Goal: Transaction & Acquisition: Book appointment/travel/reservation

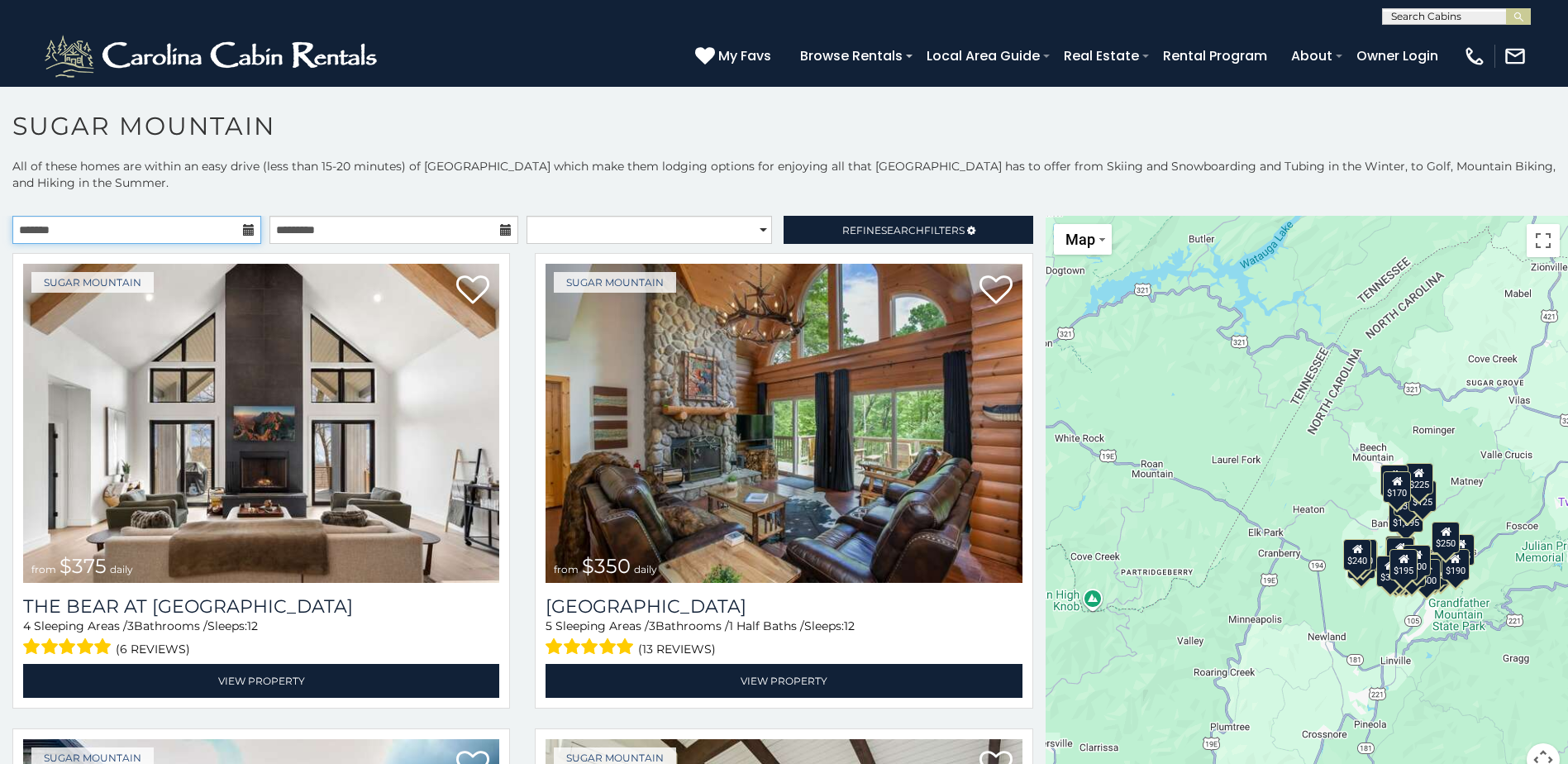
click at [183, 228] on input "text" at bounding box center [137, 229] width 249 height 28
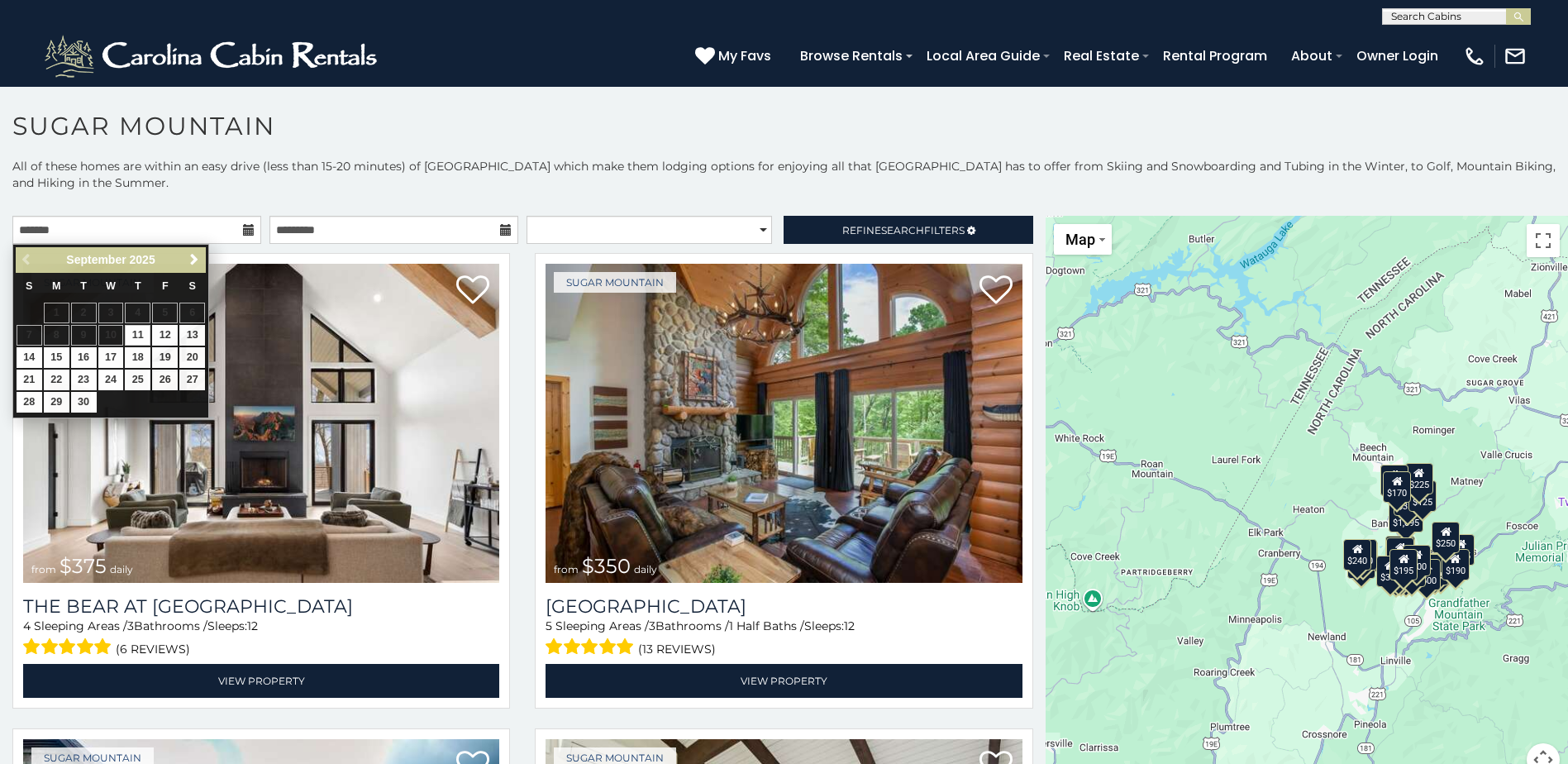
click at [486, 206] on p "All of these homes are within an easy drive (less than 15-20 minutes) of [GEOGR…" at bounding box center [784, 182] width 1568 height 50
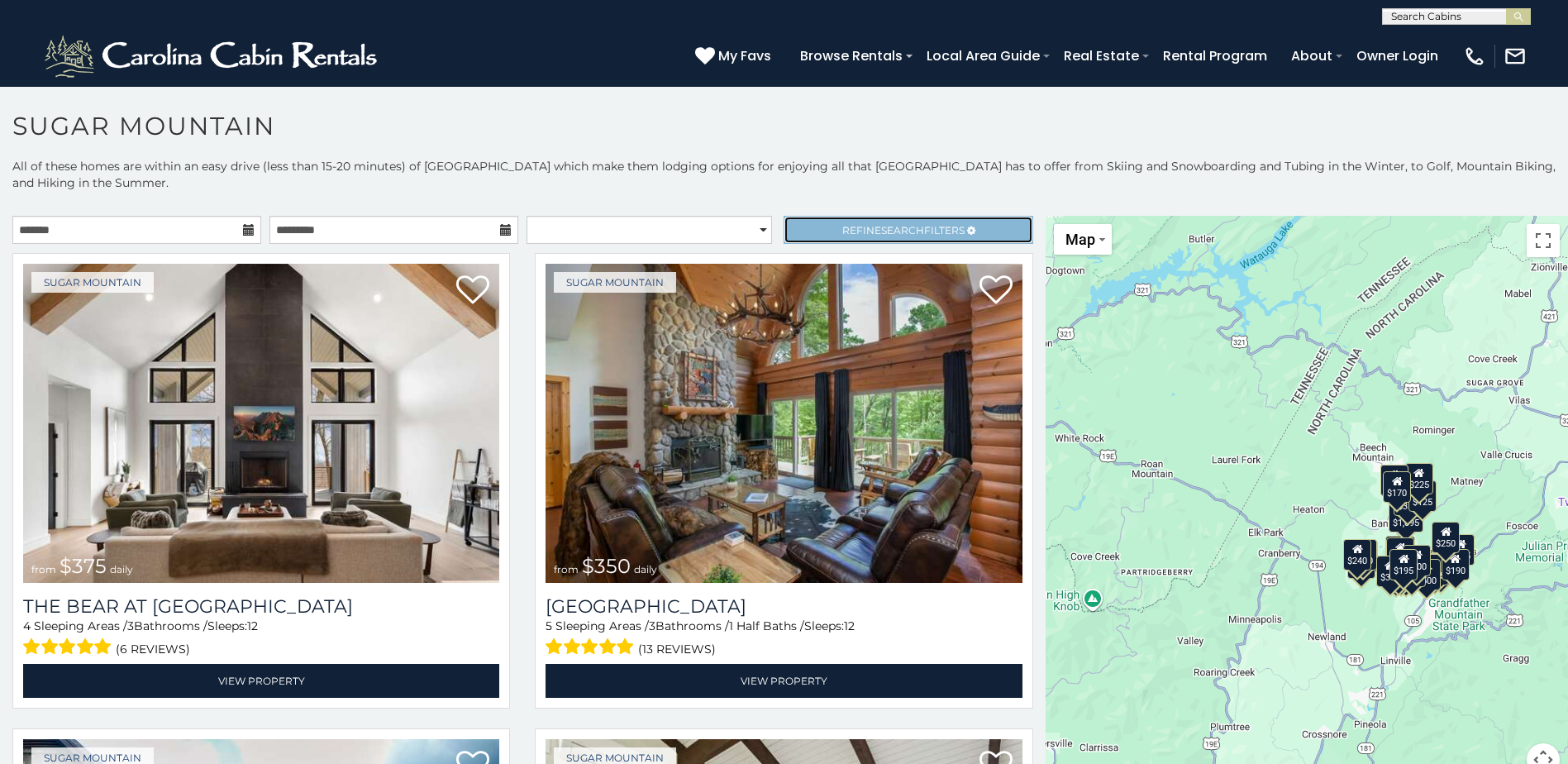
click at [859, 222] on link "Refine Search Filters" at bounding box center [908, 229] width 249 height 28
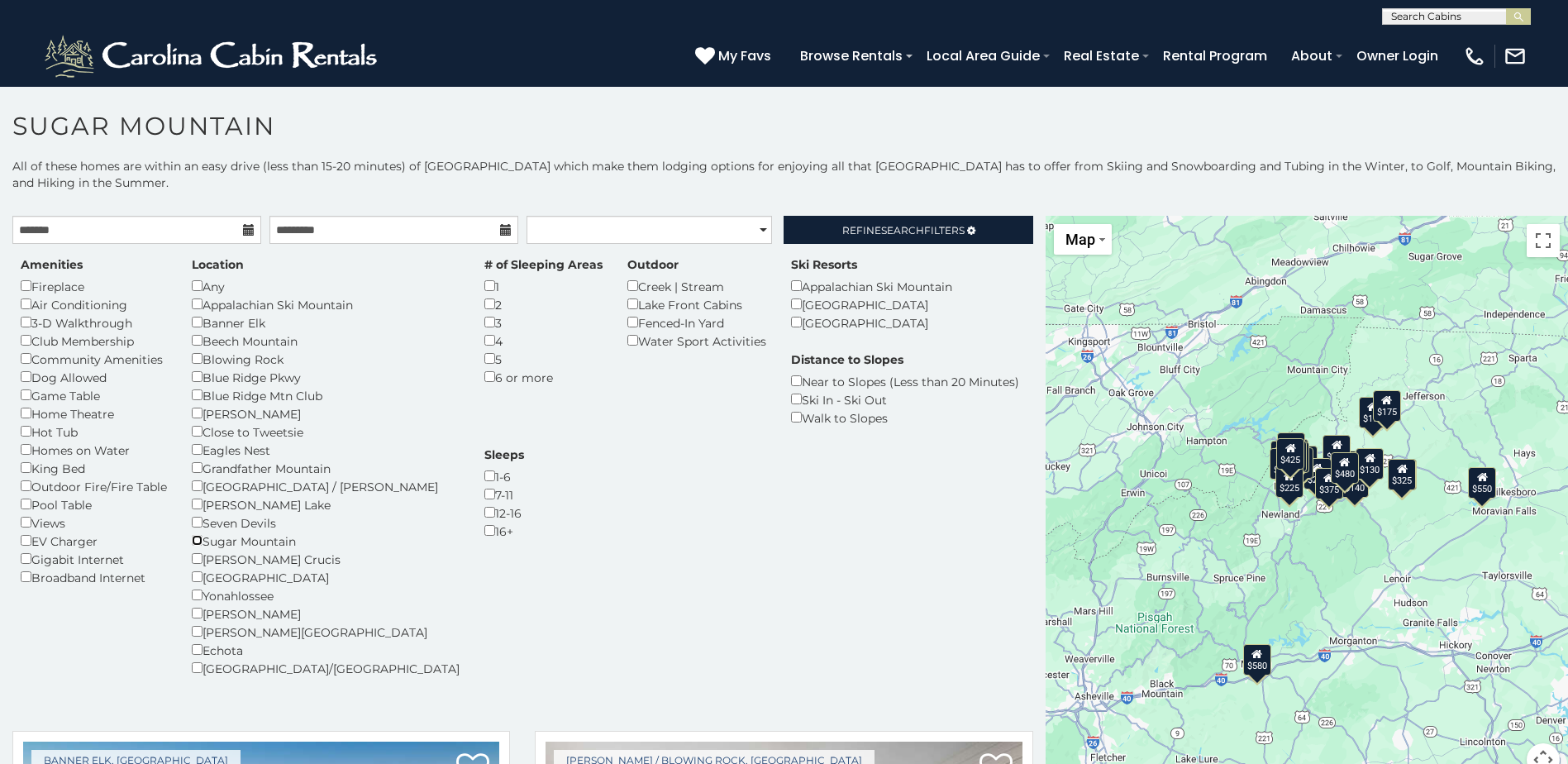
scroll to position [48, 0]
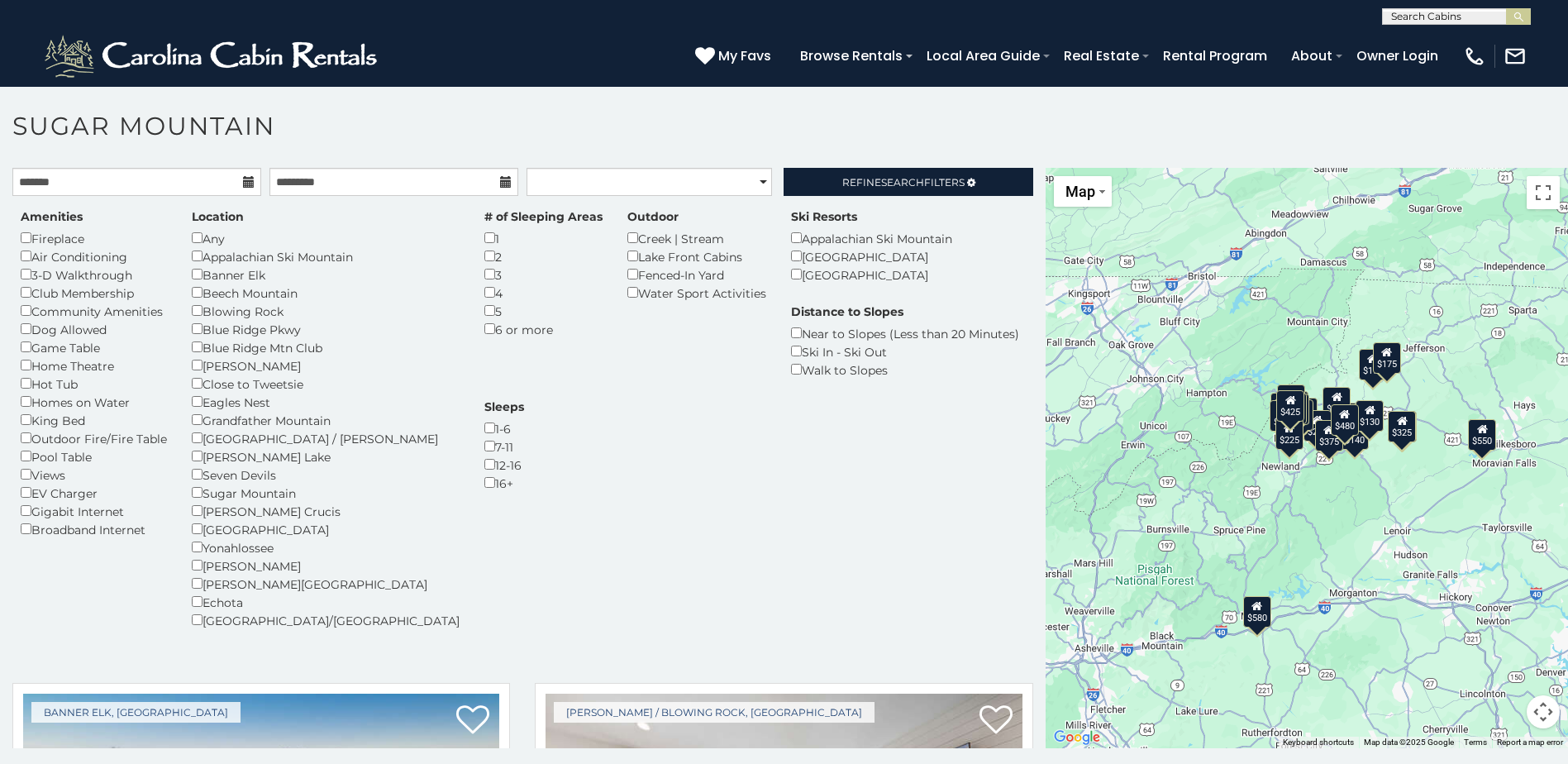
click at [50, 388] on div "Hot Tub" at bounding box center [93, 383] width 146 height 19
click at [20, 384] on div "Amenities Fireplace Air Conditioning 3-D Walkthrough Club Membership Community …" at bounding box center [93, 373] width 171 height 330
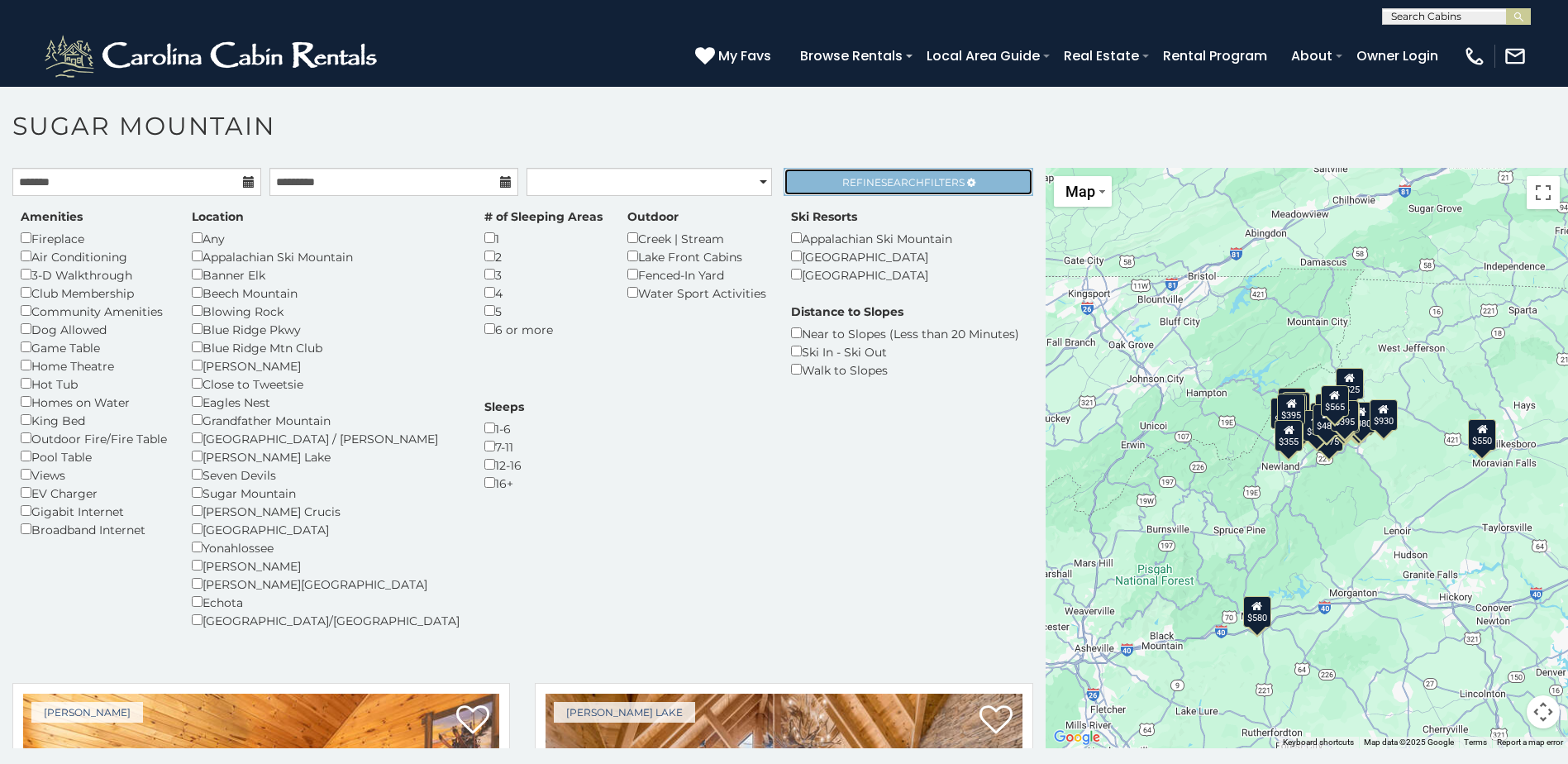
click at [944, 194] on link "Refine Search Filters" at bounding box center [908, 181] width 249 height 28
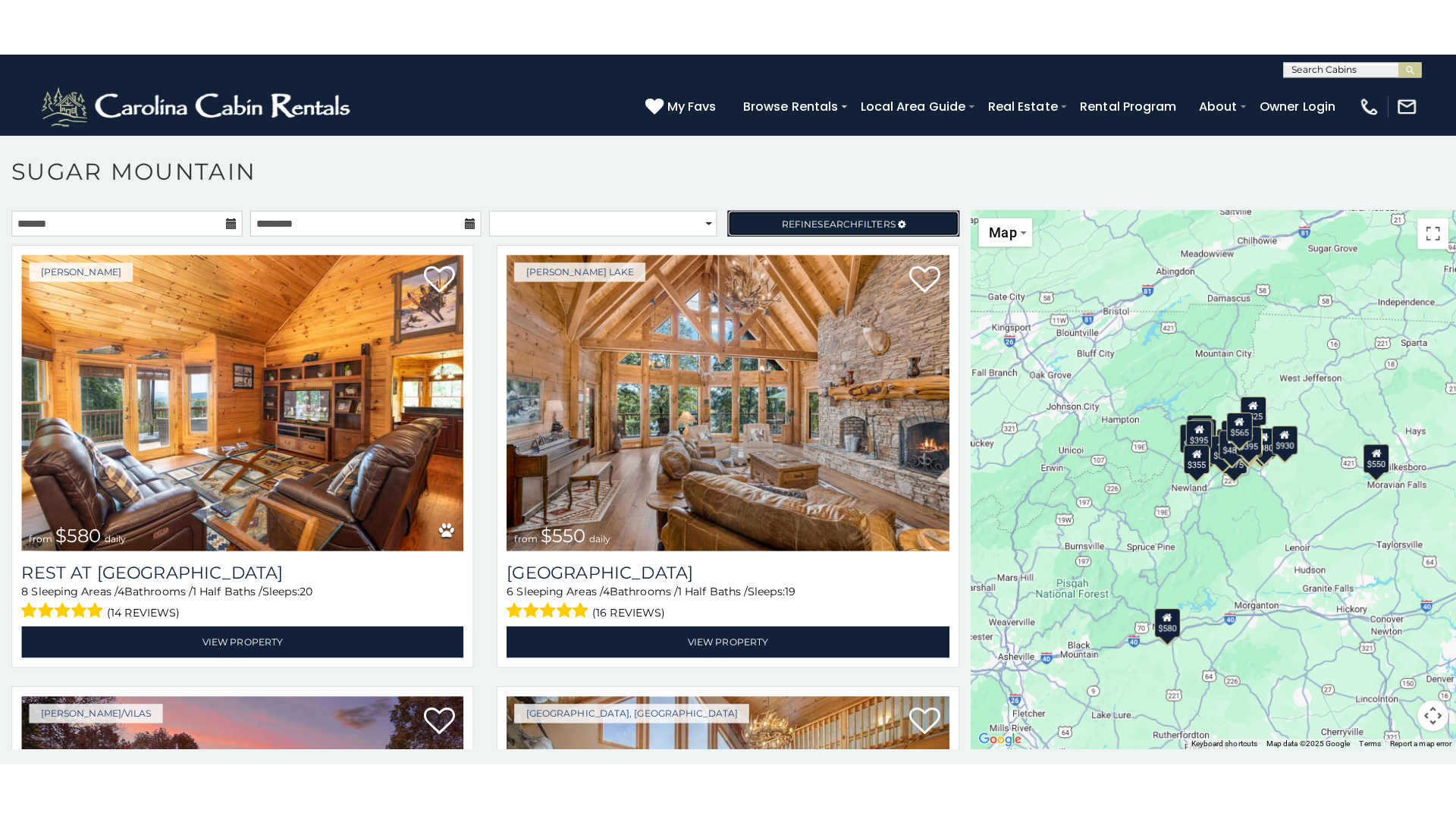
scroll to position [8, 0]
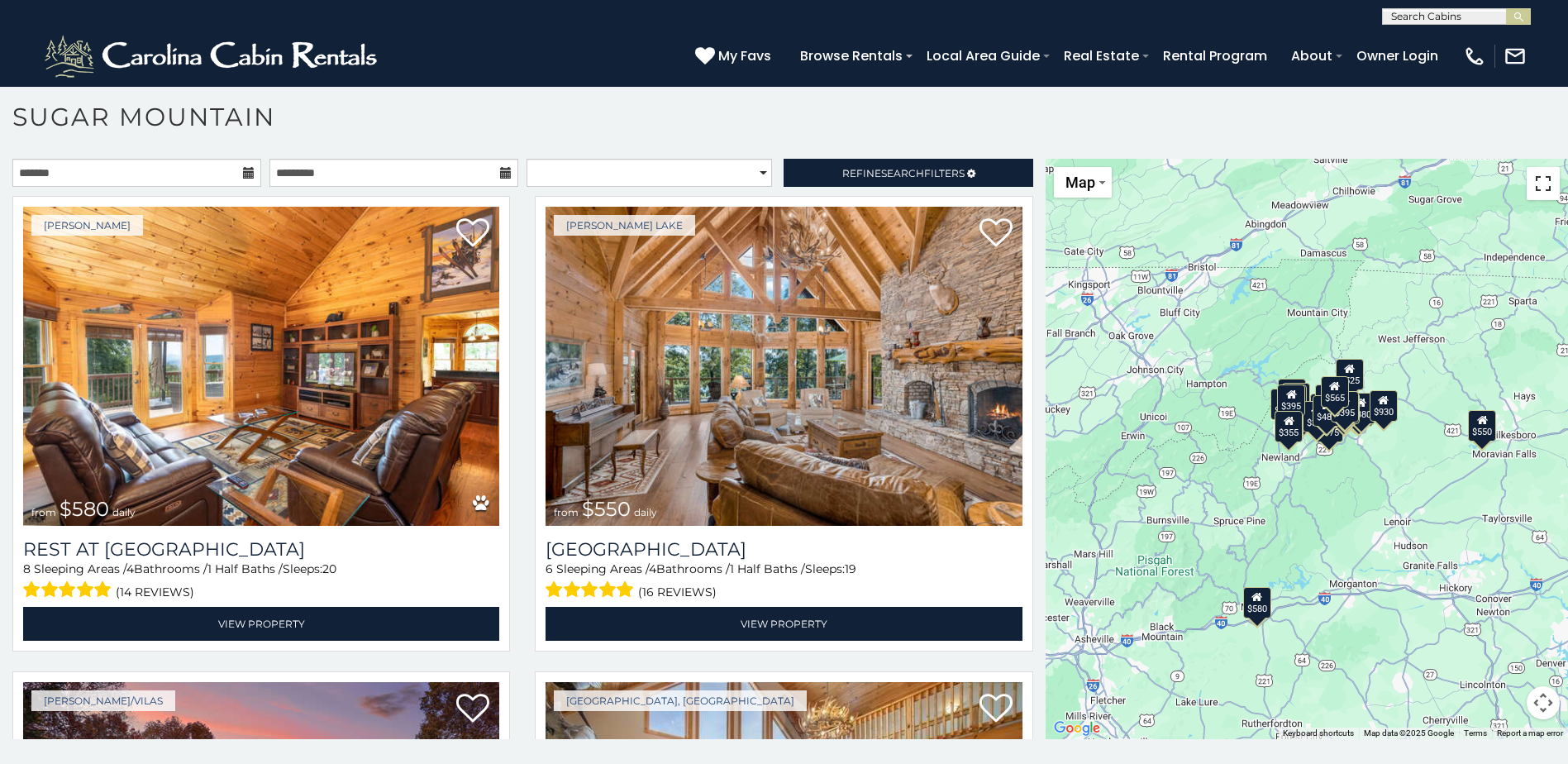
click at [1533, 191] on button "Toggle fullscreen view" at bounding box center [1543, 183] width 33 height 33
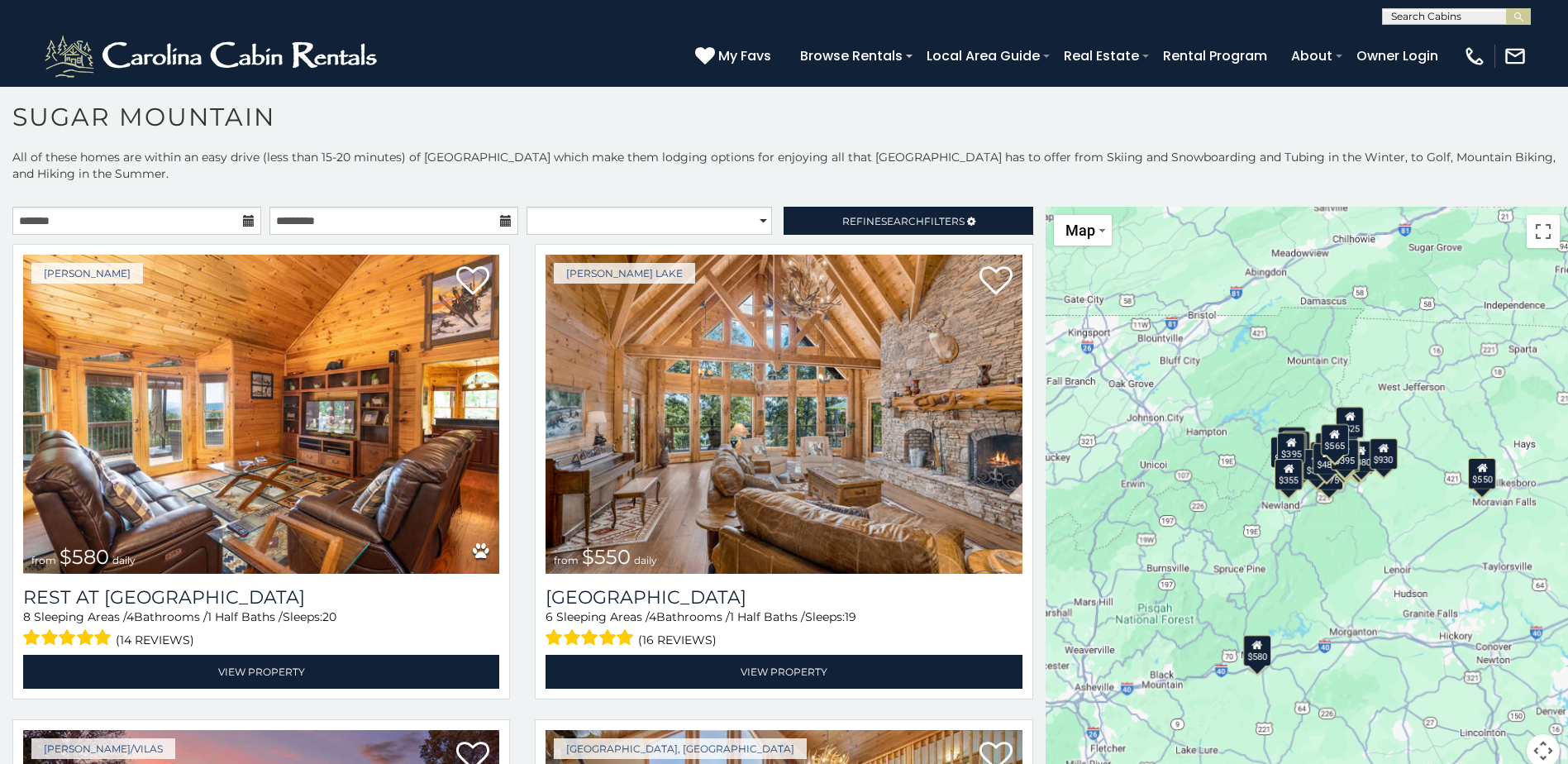
click at [1529, 749] on button "Map camera controls" at bounding box center [1543, 750] width 33 height 33
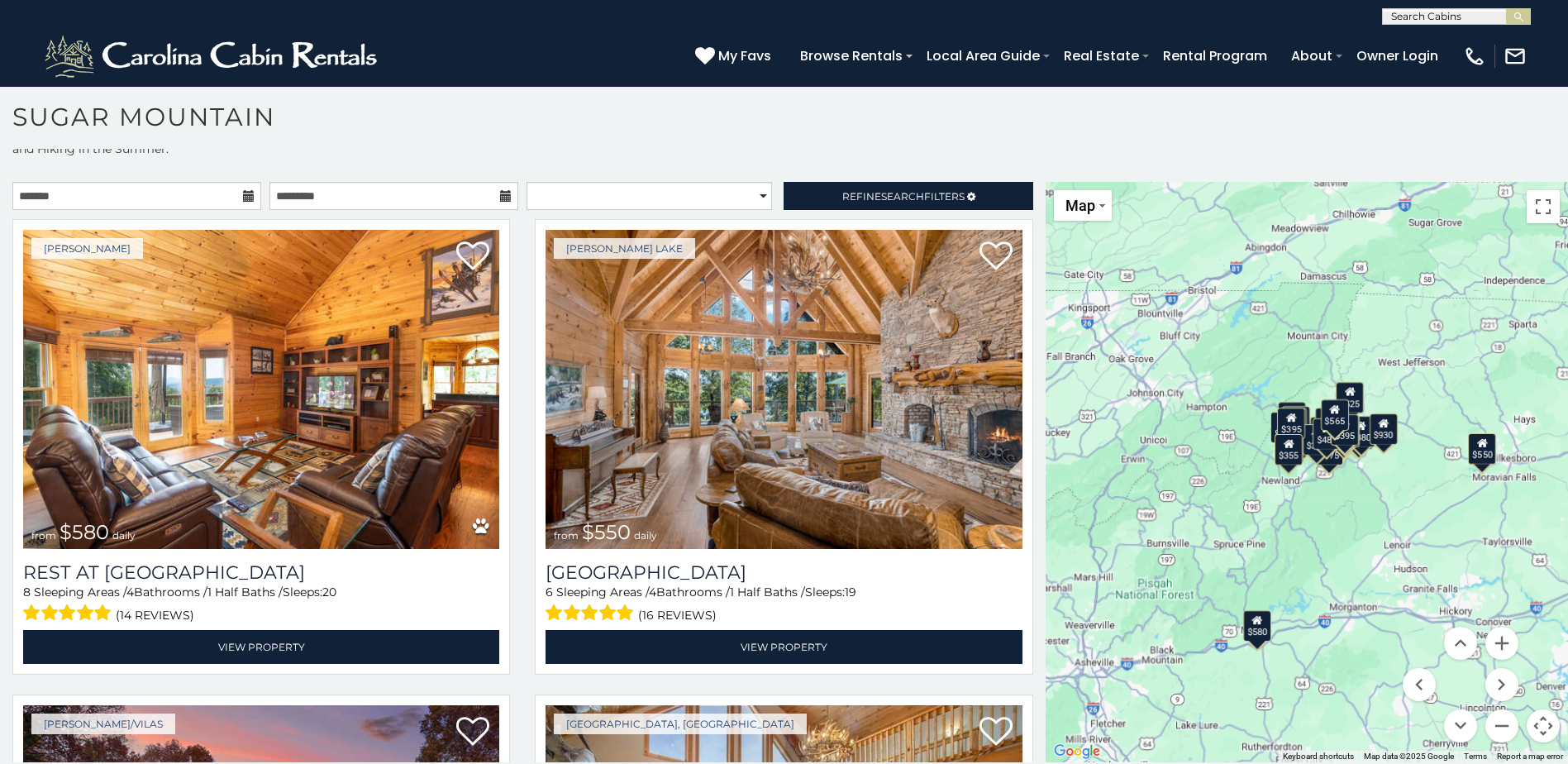
scroll to position [48, 0]
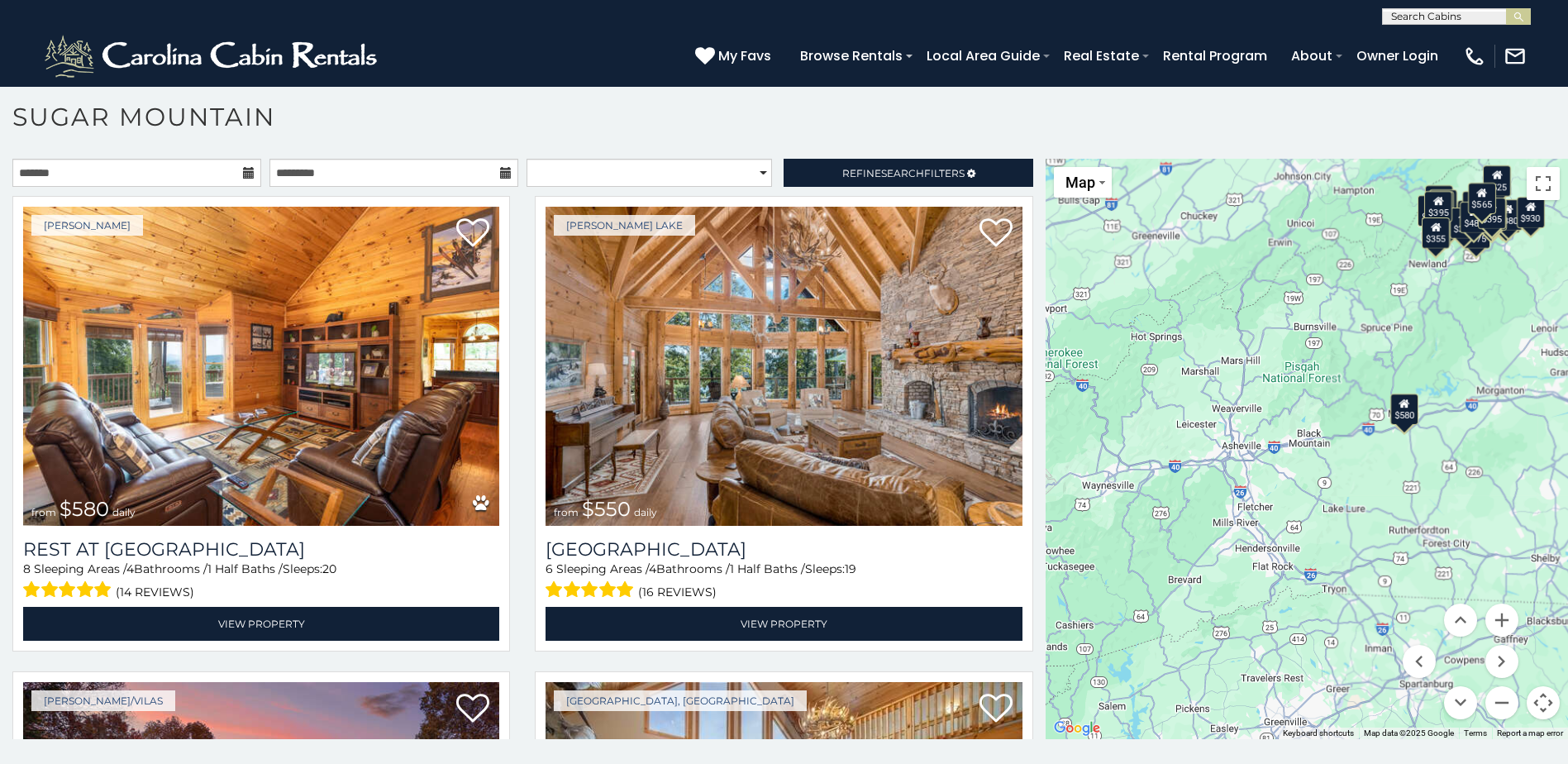
drag, startPoint x: 1378, startPoint y: 590, endPoint x: 1551, endPoint y: 435, distance: 232.3
click at [1554, 433] on div "$580 $550 $349 $535 $375 $480 $400 $451 $460 $1,095 $525 $315 $310 $315 $230 $4…" at bounding box center [1306, 449] width 522 height 580
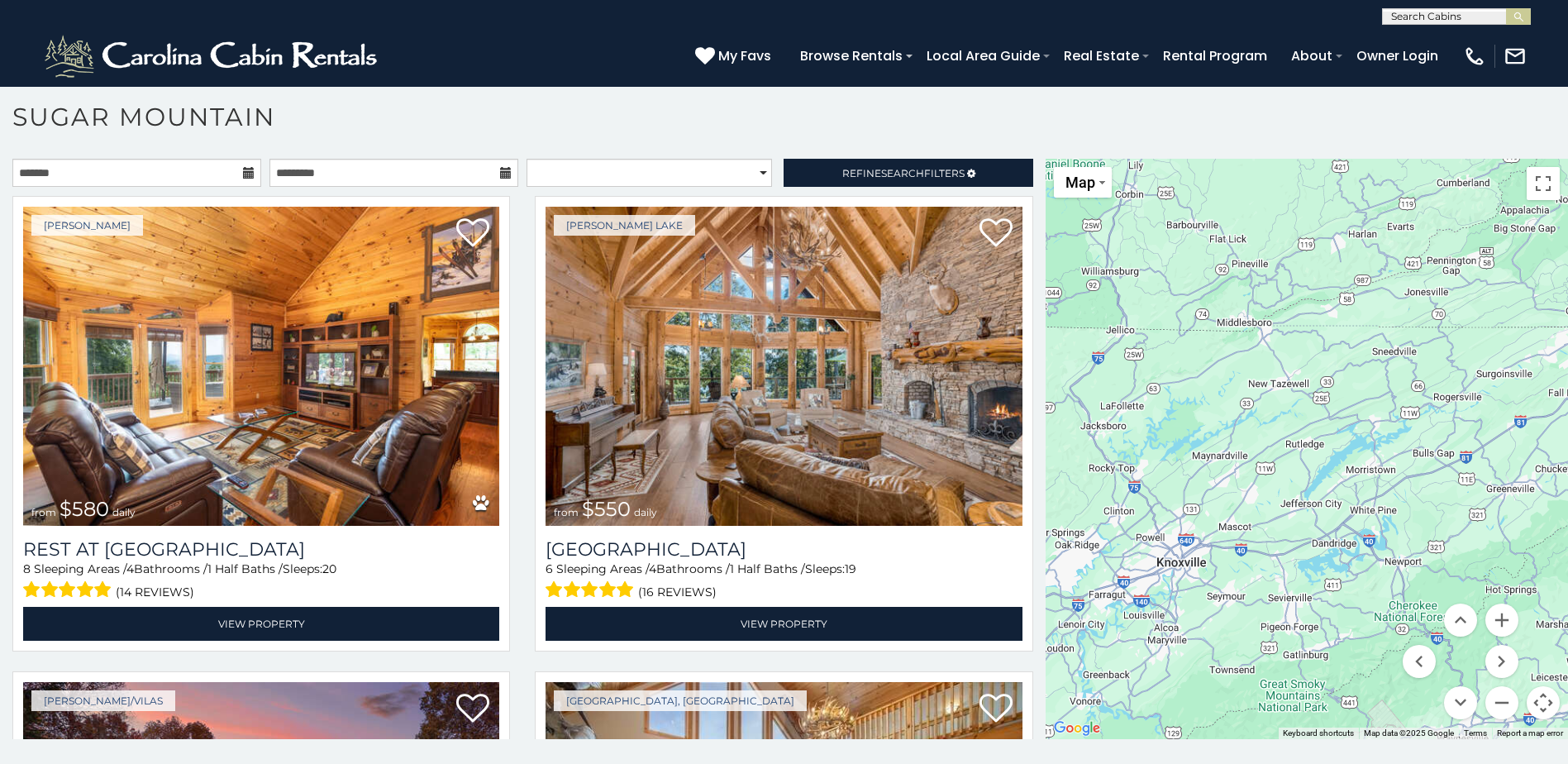
drag, startPoint x: 1202, startPoint y: 346, endPoint x: 1512, endPoint y: 535, distance: 363.1
click at [1512, 535] on div "$580 $550 $349 $535 $375 $480 $400 $451 $460 $1,095 $525 $315 $310 $315 $230 $4…" at bounding box center [1306, 449] width 522 height 580
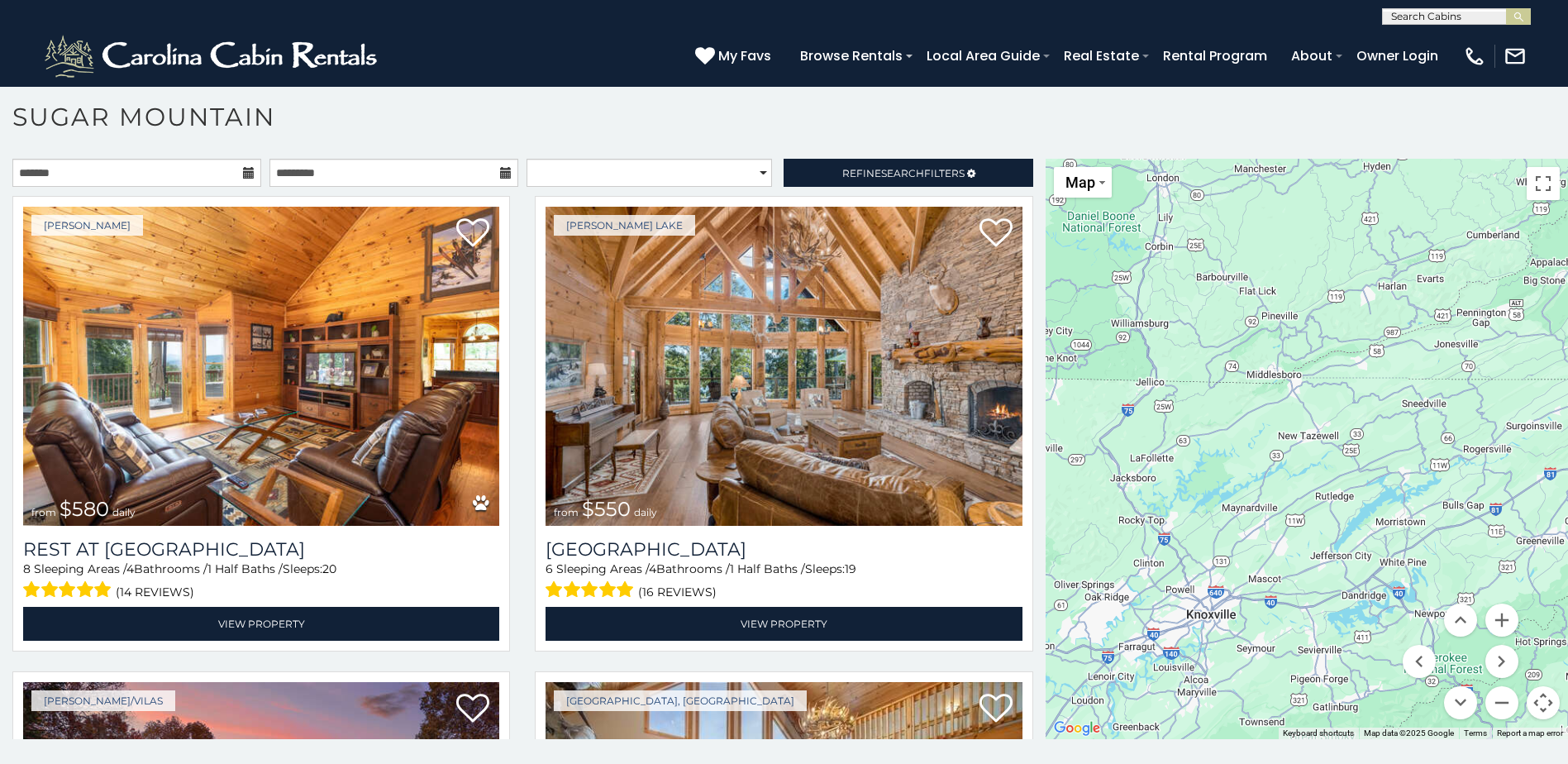
drag, startPoint x: 1123, startPoint y: 454, endPoint x: 1146, endPoint y: 507, distance: 57.8
click at [1146, 507] on div "$580 $550 $349 $535 $375 $480 $400 $451 $460 $1,095 $525 $315 $310 $315 $230 $4…" at bounding box center [1306, 449] width 522 height 580
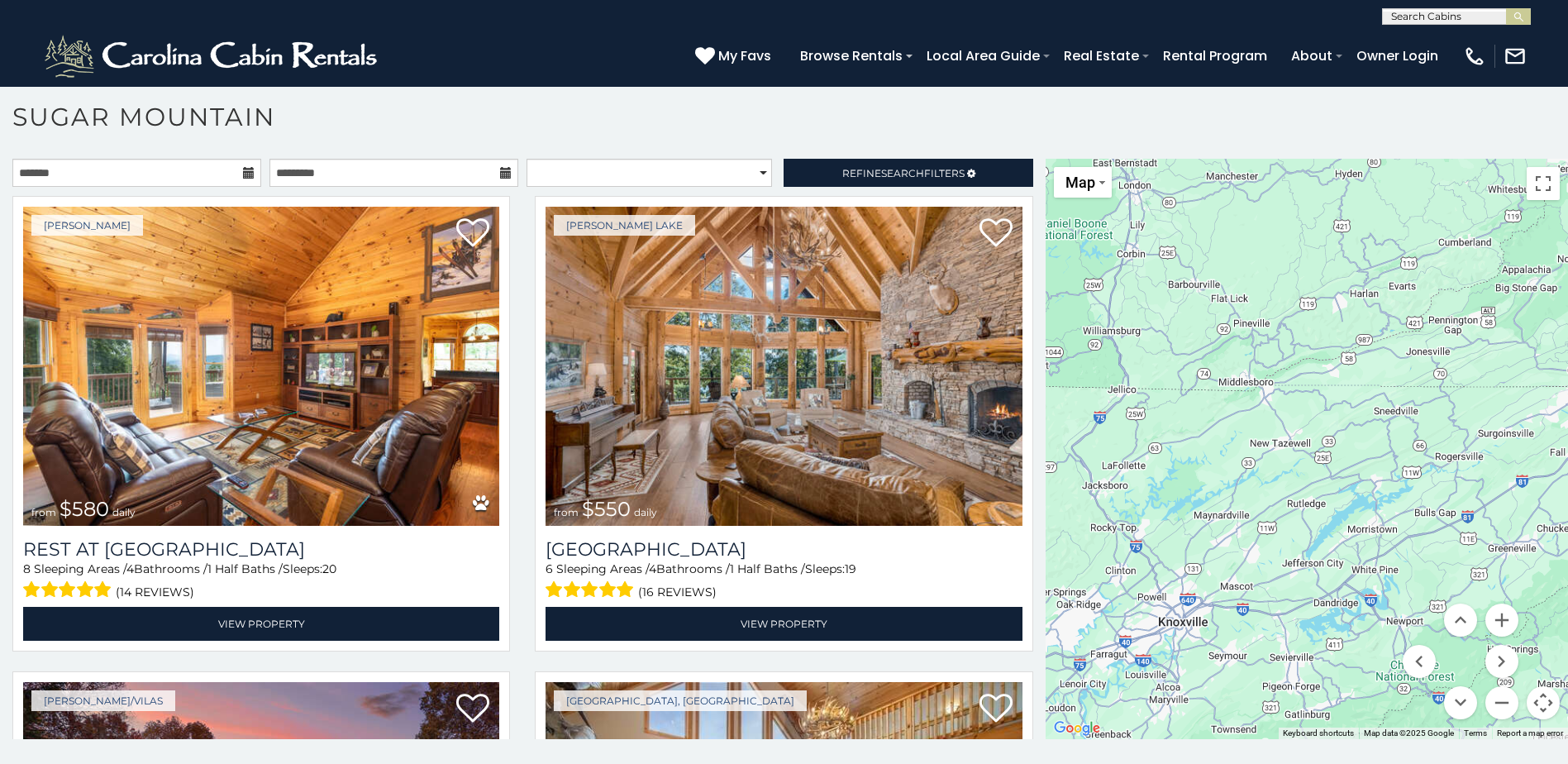
scroll to position [0, 0]
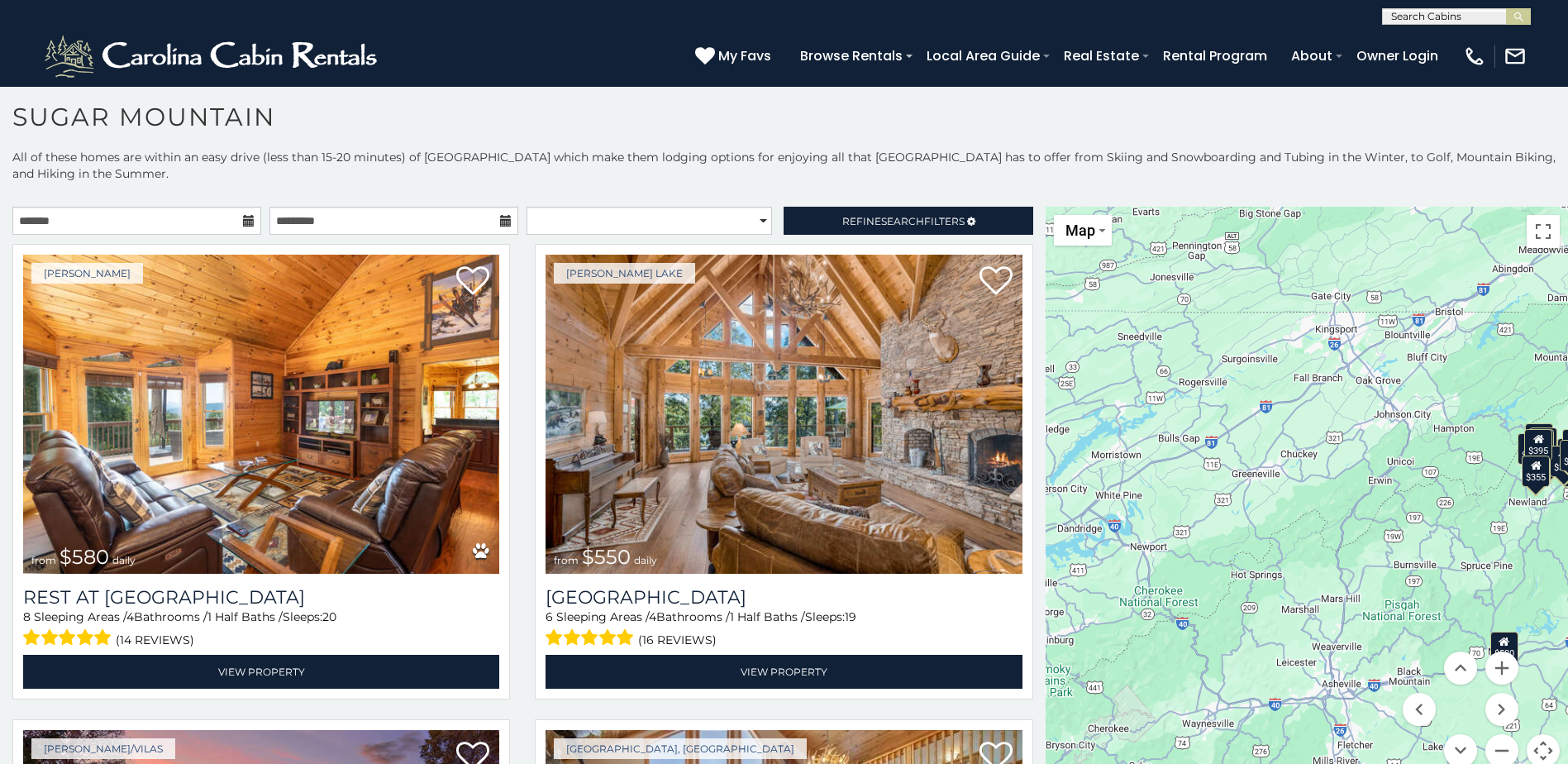
drag, startPoint x: 1471, startPoint y: 453, endPoint x: 1194, endPoint y: 336, distance: 300.7
click at [1208, 332] on div "$580 $550 $349 $535 $375 $480 $400 $451 $460 $1,095 $525 $315 $310 $315 $230 $4…" at bounding box center [1306, 497] width 522 height 580
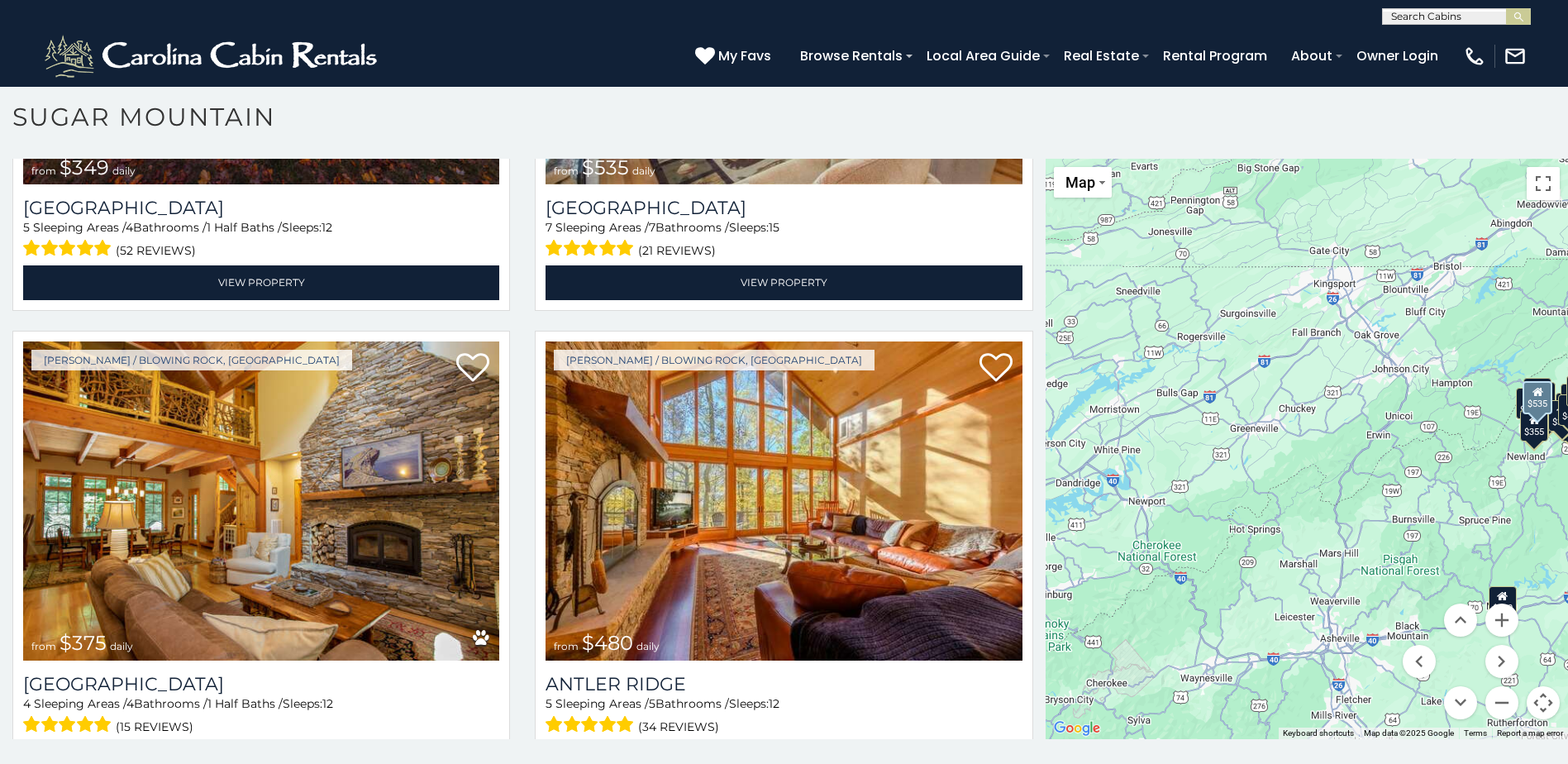
scroll to position [868, 0]
